Goal: Information Seeking & Learning: Learn about a topic

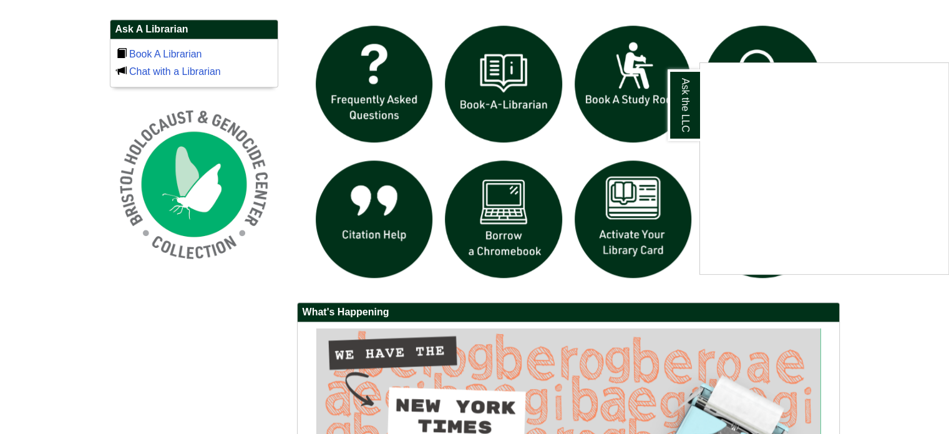
scroll to position [874, 0]
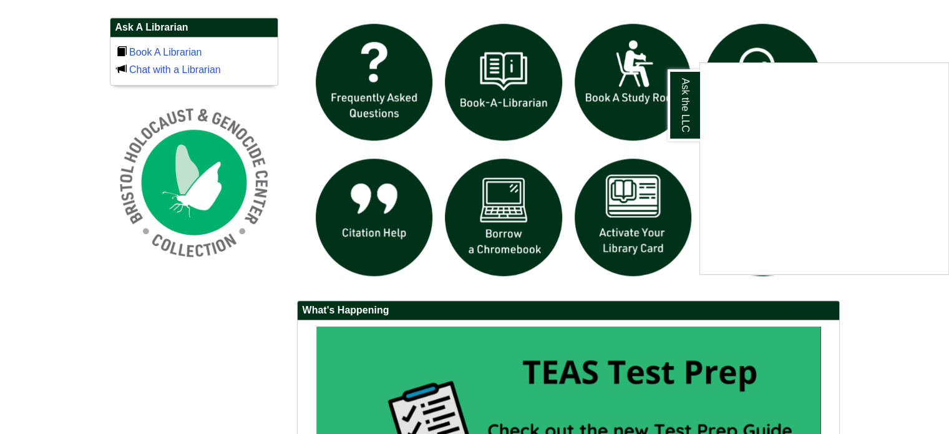
click at [528, 235] on div "Ask the LLC" at bounding box center [474, 217] width 949 height 434
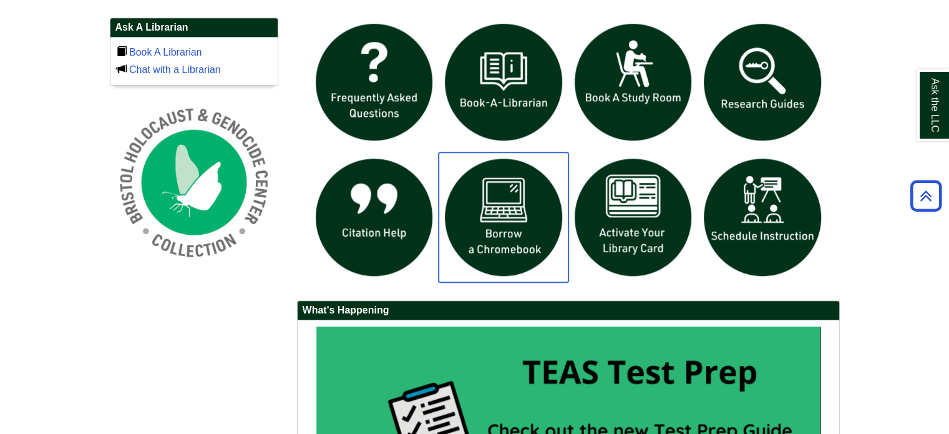
click at [522, 220] on img "slideshow" at bounding box center [504, 217] width 130 height 130
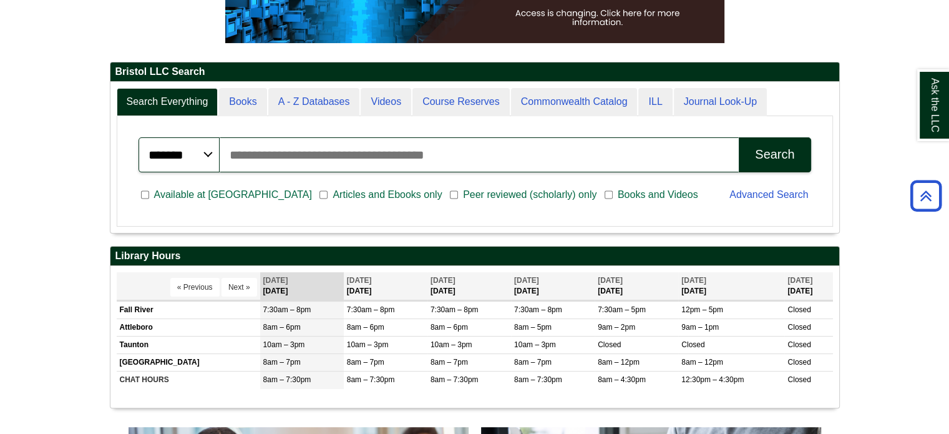
scroll to position [258, 0]
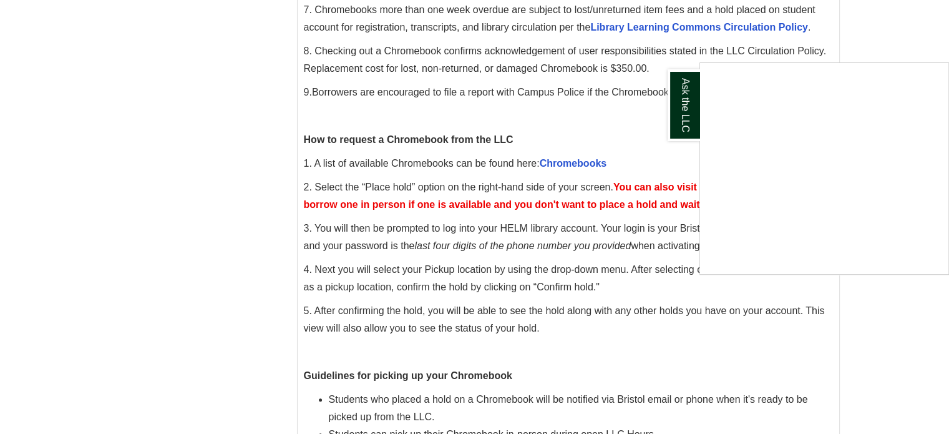
scroll to position [437, 0]
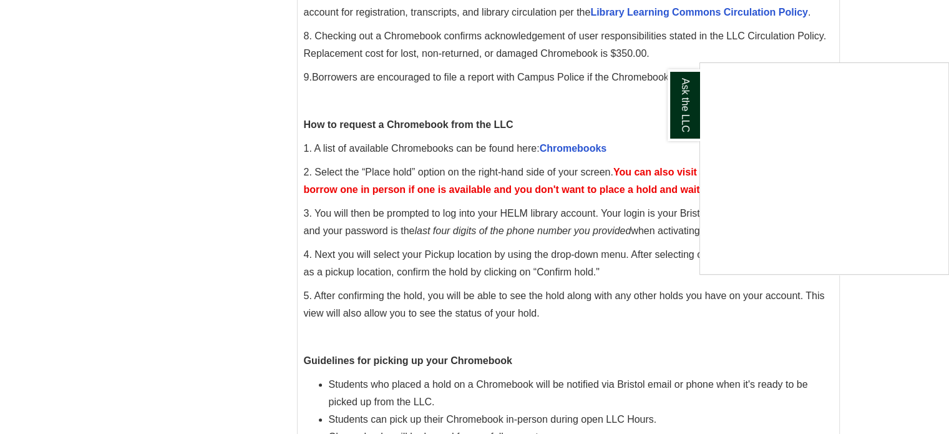
click at [884, 41] on div "Ask the LLC" at bounding box center [474, 217] width 949 height 434
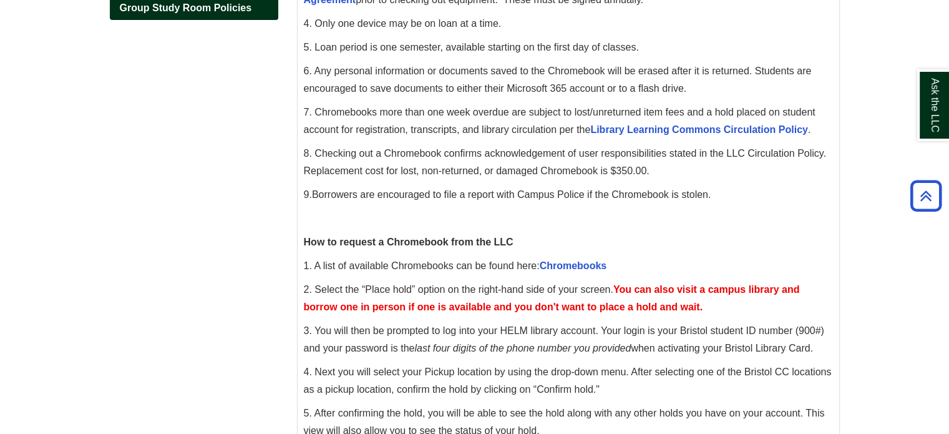
scroll to position [257, 0]
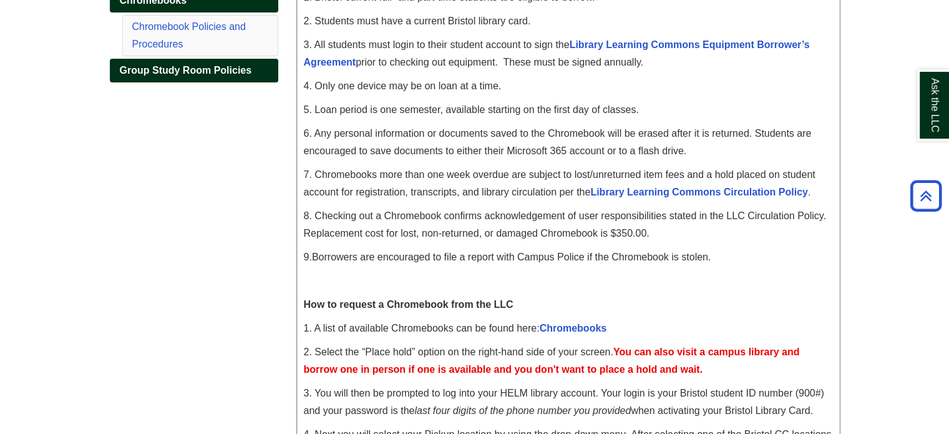
click at [428, 219] on span "8. Checking out a Chromebook confirms acknowledgement of user responsibilities …" at bounding box center [565, 224] width 522 height 28
copy span "Chromebook"
click at [426, 216] on span "8. Checking out a Chromebook confirms acknowledgement of user responsibilities …" at bounding box center [565, 224] width 522 height 28
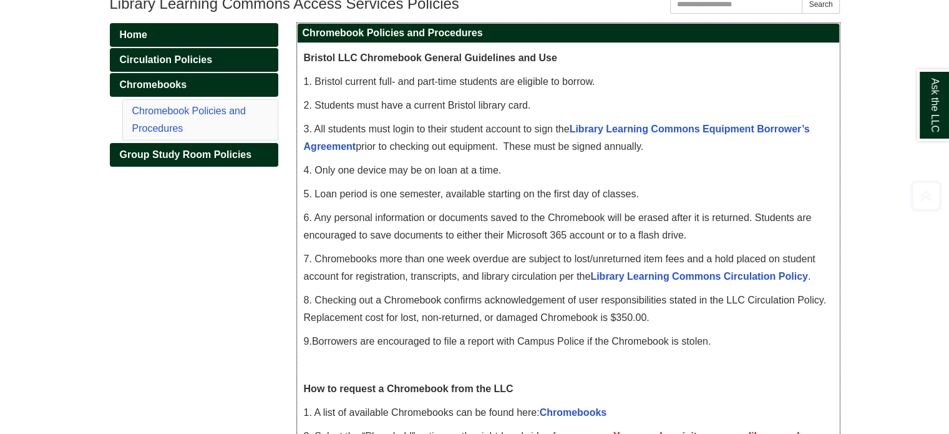
scroll to position [195, 0]
